Goal: Find specific page/section: Find specific page/section

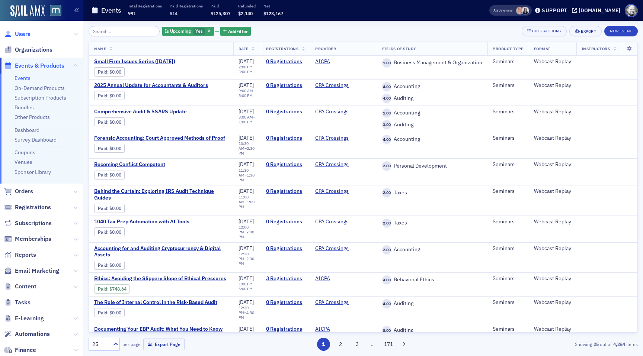
click at [29, 35] on span "Users" at bounding box center [23, 34] width 16 height 8
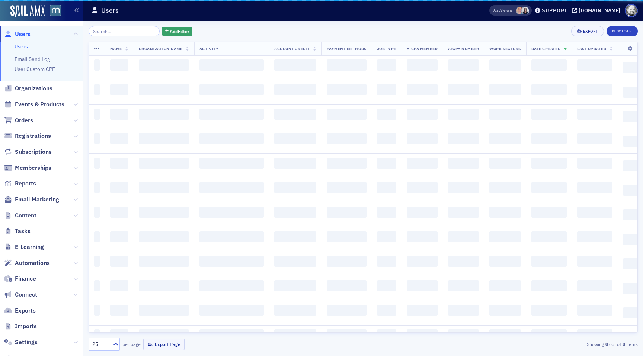
click at [108, 28] on input "search" at bounding box center [124, 31] width 71 height 10
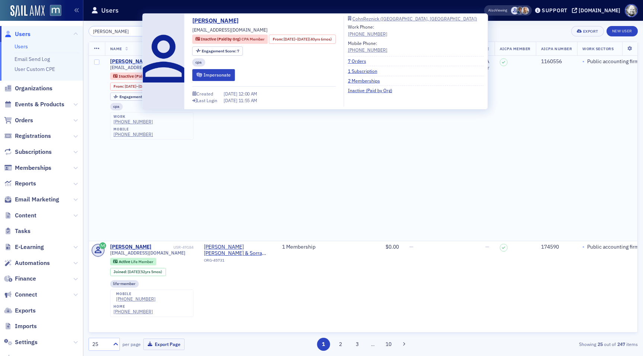
type input "[PERSON_NAME]"
click at [118, 60] on div "[PERSON_NAME]" at bounding box center [130, 61] width 41 height 7
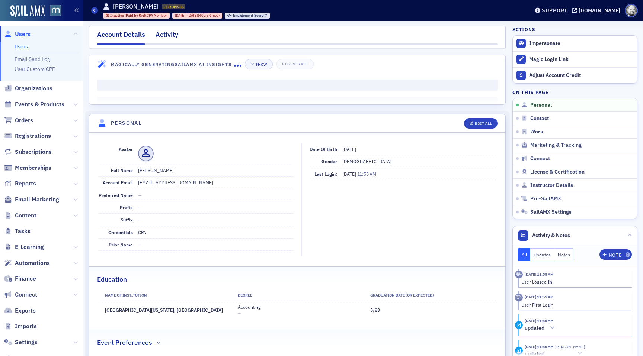
click at [170, 36] on div "Activity" at bounding box center [166, 37] width 23 height 14
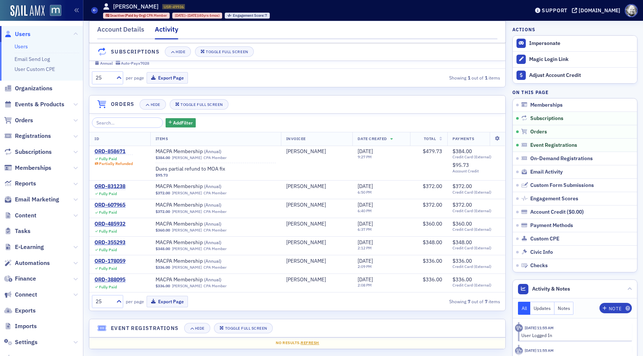
scroll to position [138, 0]
click at [108, 153] on div "ORD-858671" at bounding box center [113, 151] width 38 height 7
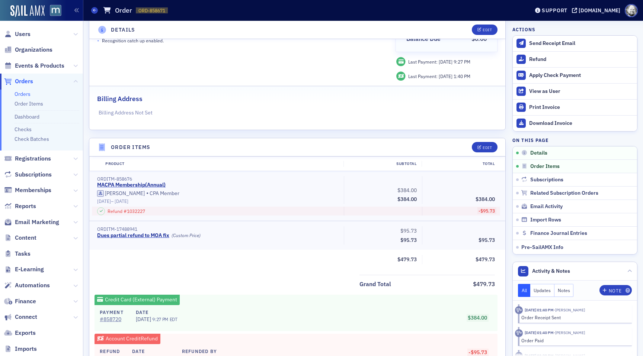
click at [108, 153] on header "Order Items Edit" at bounding box center [297, 147] width 416 height 18
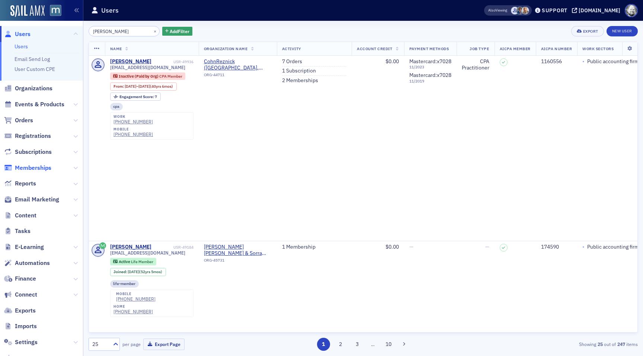
click at [42, 165] on span "Memberships" at bounding box center [33, 168] width 36 height 8
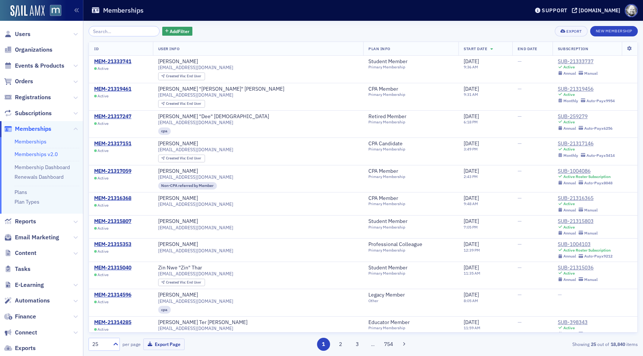
click at [40, 154] on link "Memberships v2.0" at bounding box center [36, 154] width 43 height 7
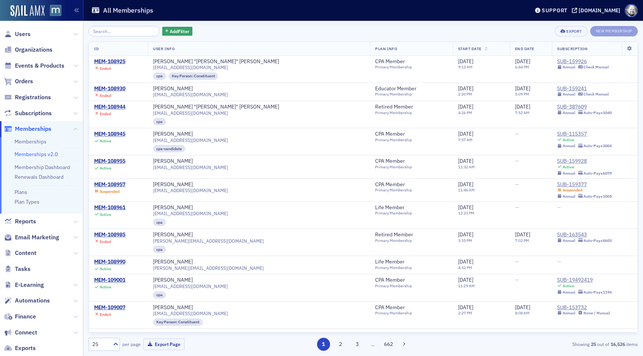
type input "[PERSON_NAME]"
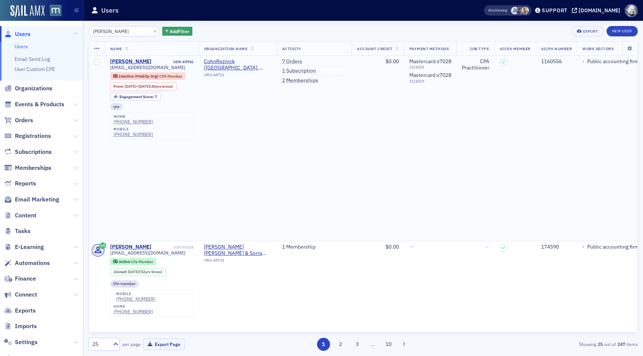
click at [130, 73] on div "Inactive (Paid by Org) CPA Member" at bounding box center [148, 76] width 76 height 7
click at [127, 58] on td "[PERSON_NAME] USR-49936 [EMAIL_ADDRESS][DOMAIN_NAME] Inactive (Paid by Org) CPA…" at bounding box center [152, 149] width 94 height 186
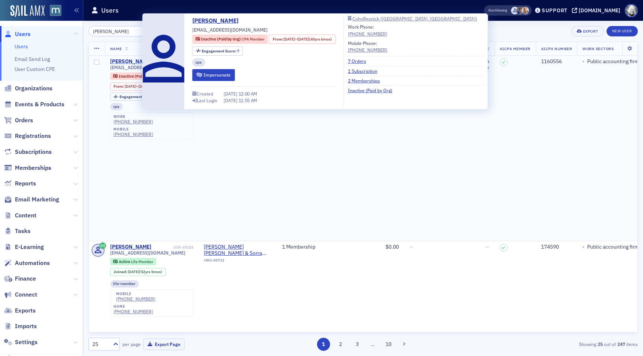
click at [127, 60] on div "[PERSON_NAME]" at bounding box center [130, 61] width 41 height 7
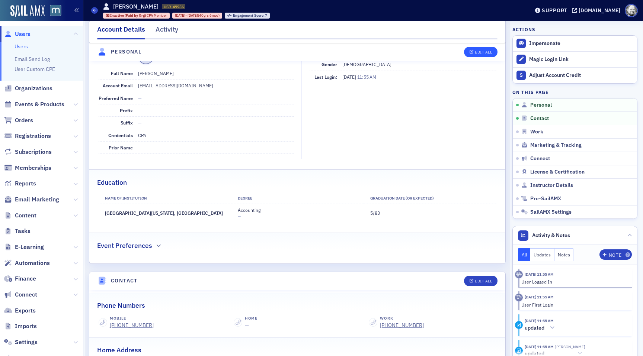
scroll to position [96, 0]
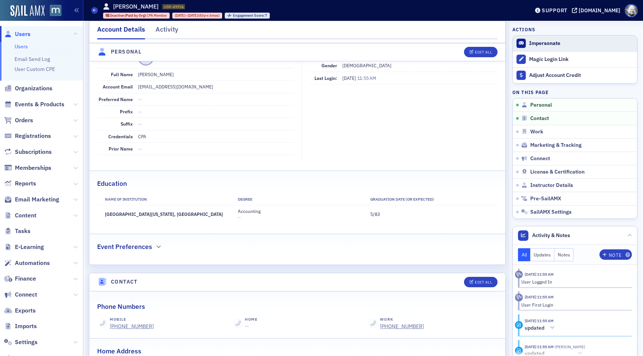
click at [533, 40] on button "Impersonate" at bounding box center [544, 43] width 31 height 7
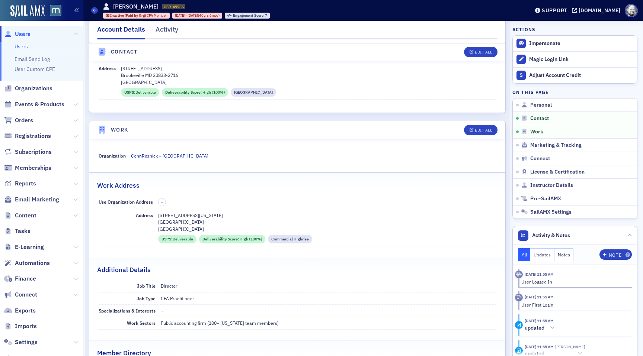
scroll to position [395, 0]
click at [167, 154] on span "CohnReznick – [GEOGRAPHIC_DATA]" at bounding box center [169, 155] width 77 height 7
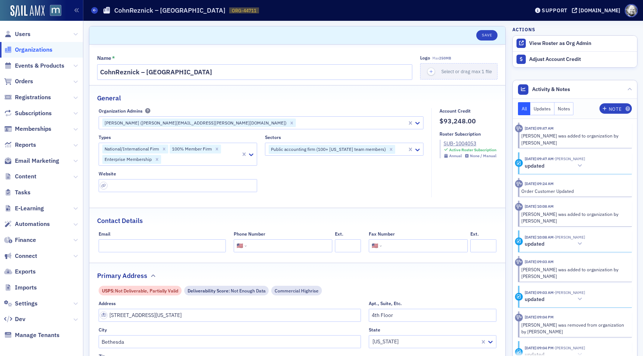
select select "US"
click at [546, 45] on button "View Roster as Org Admin" at bounding box center [560, 43] width 62 height 7
